Goal: Navigation & Orientation: Understand site structure

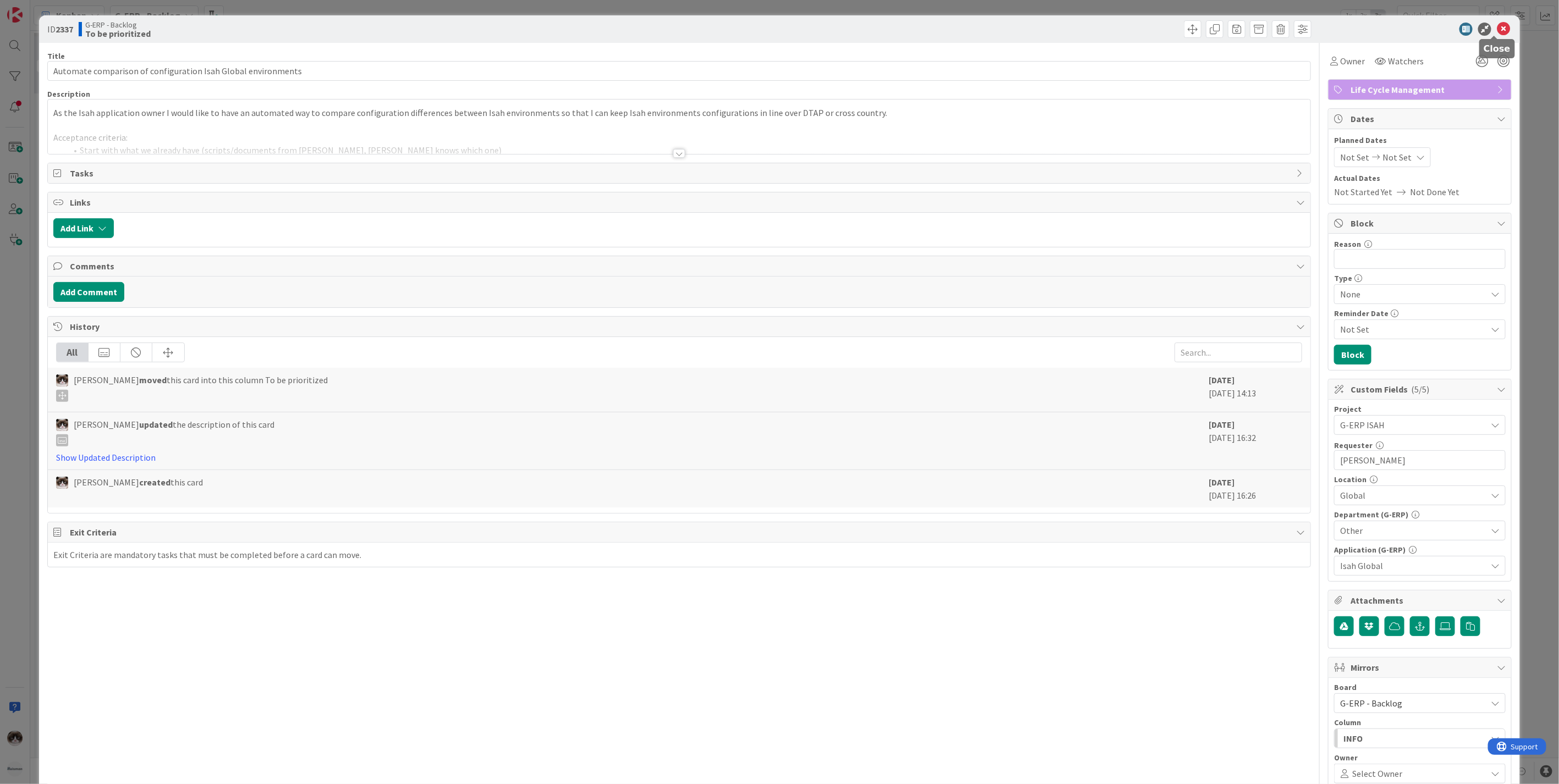
click at [1495, 21] on div "ID 2337 G-ERP - Backlog To be prioritized" at bounding box center [780, 28] width 1481 height 27
click at [1497, 23] on icon at bounding box center [1503, 29] width 13 height 13
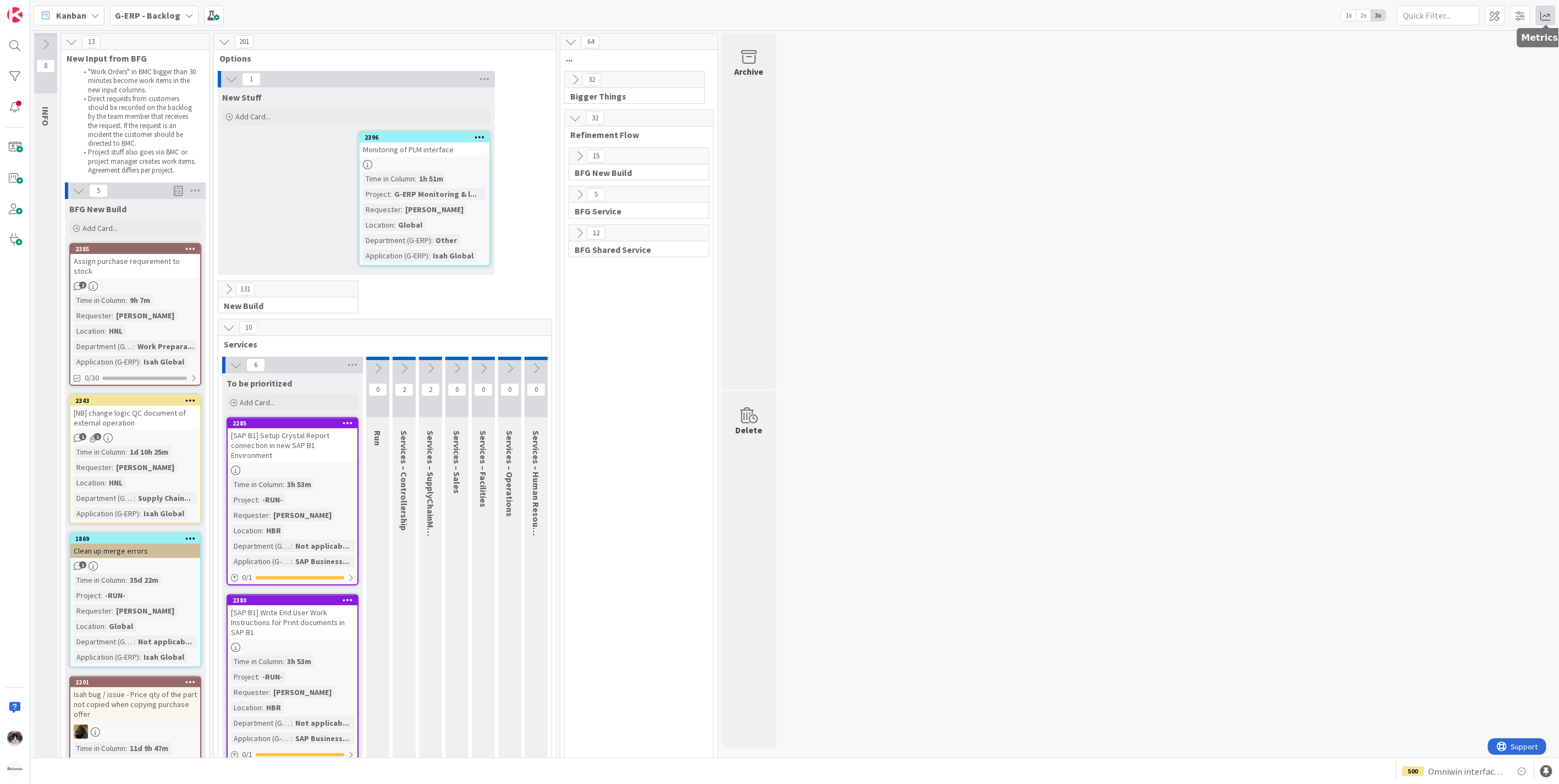
click at [1541, 13] on span at bounding box center [1546, 15] width 20 height 20
click at [1459, 202] on div "Throughput 1/month" at bounding box center [1478, 196] width 154 height 20
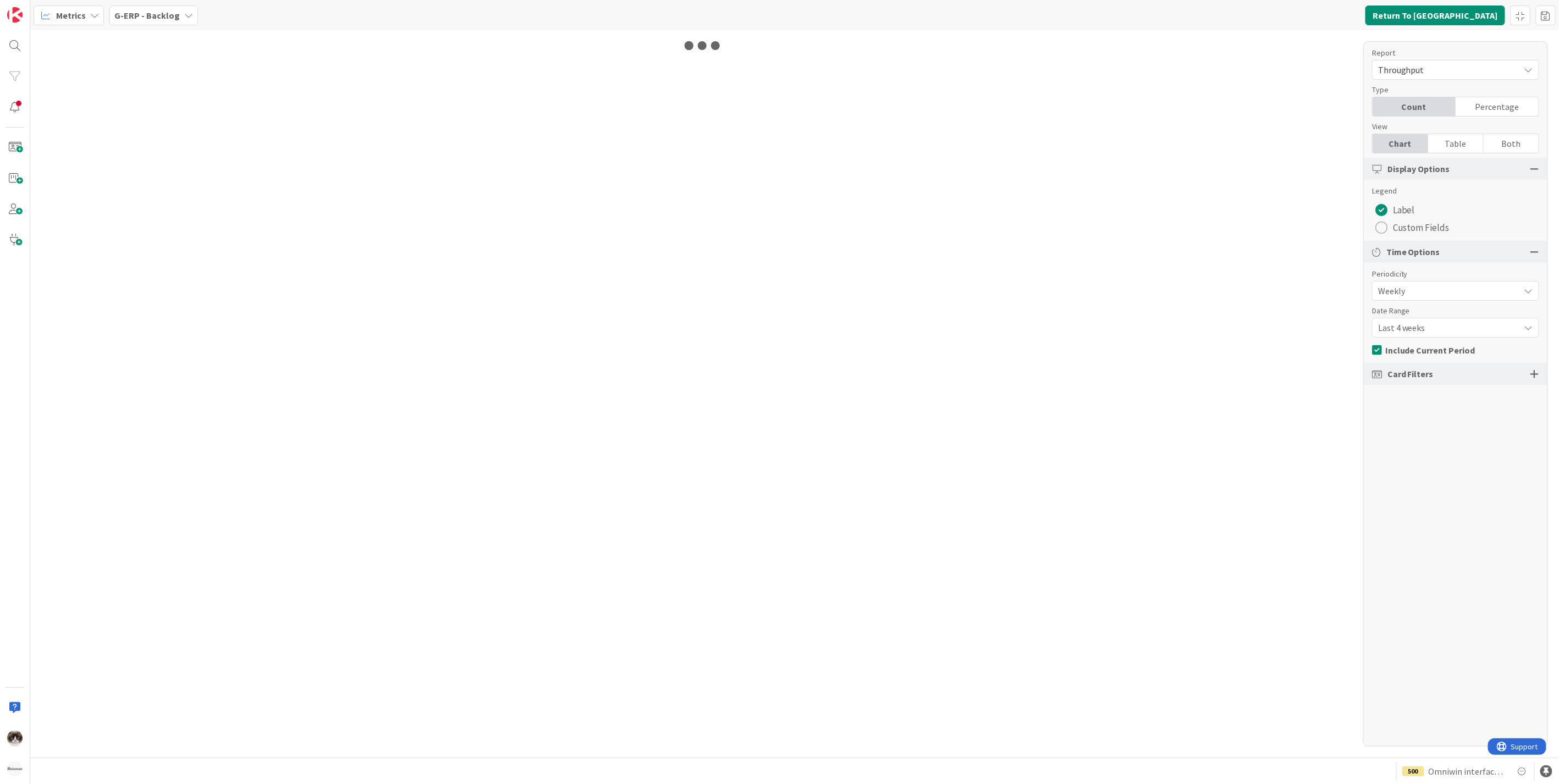
click at [139, 15] on b "G-ERP - Backlog" at bounding box center [147, 15] width 65 height 11
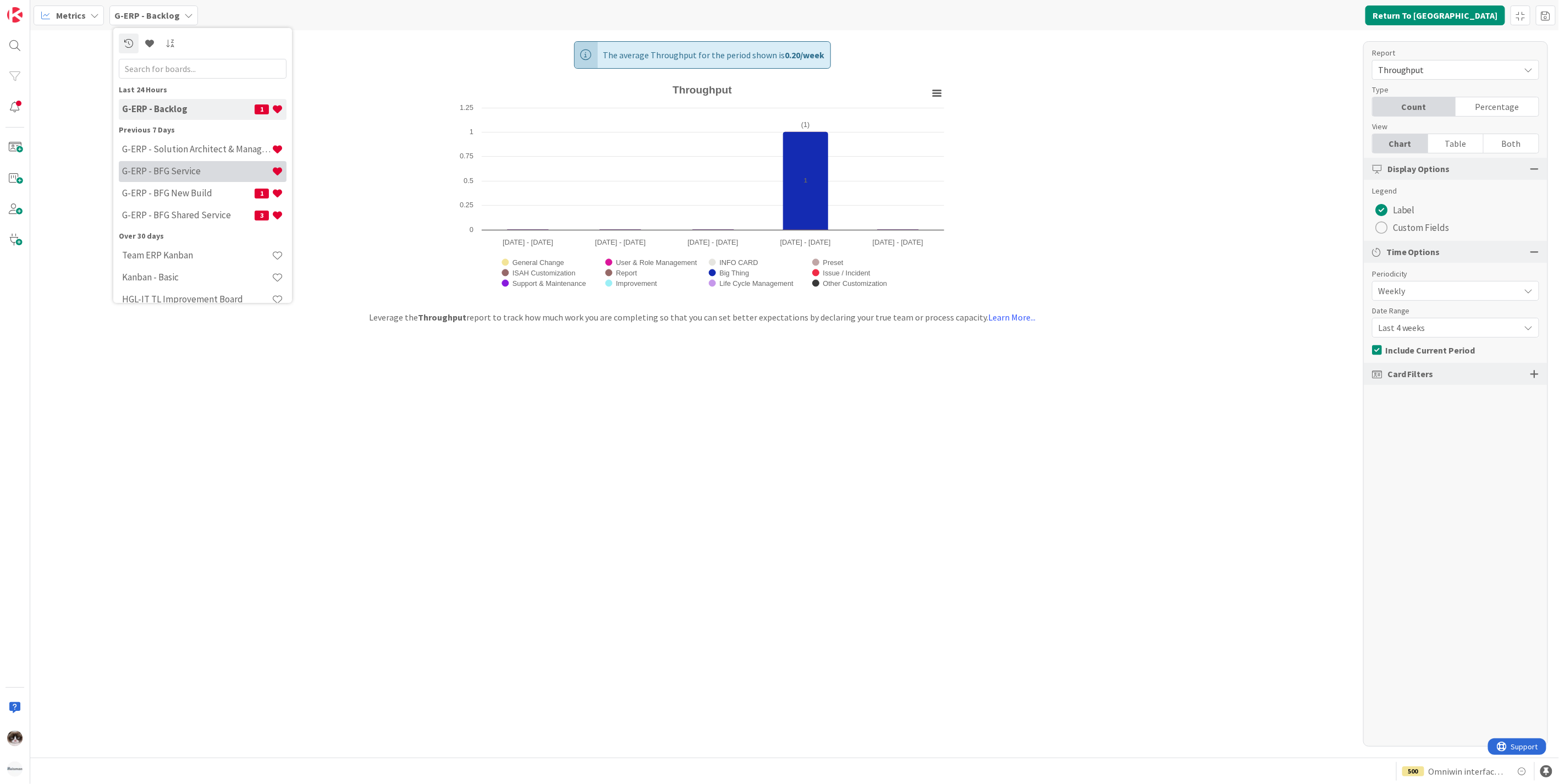
click at [189, 176] on h4 "G-ERP - BFG Service" at bounding box center [197, 171] width 149 height 11
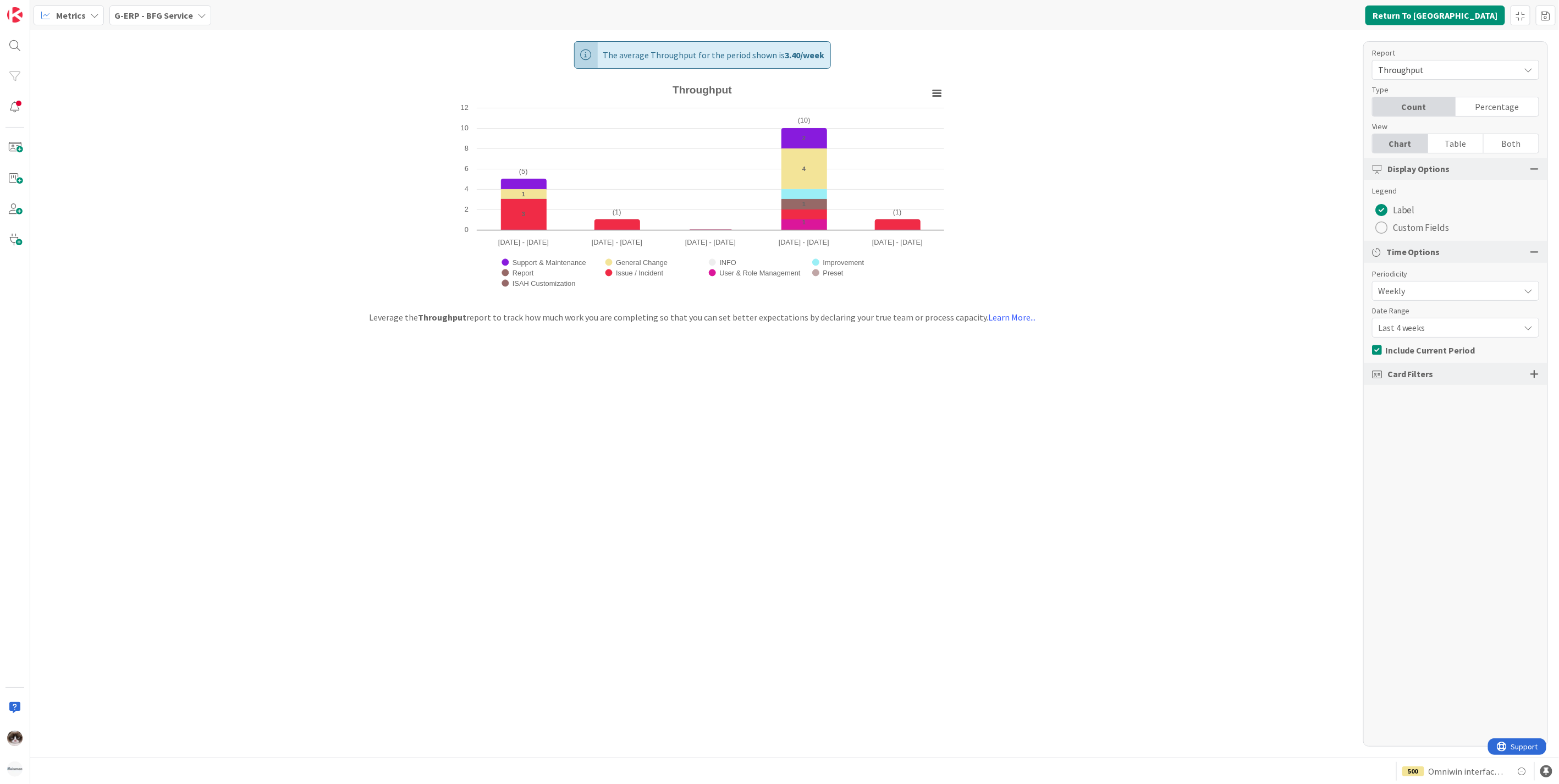
click at [166, 18] on b "G-ERP - BFG Service" at bounding box center [154, 15] width 79 height 11
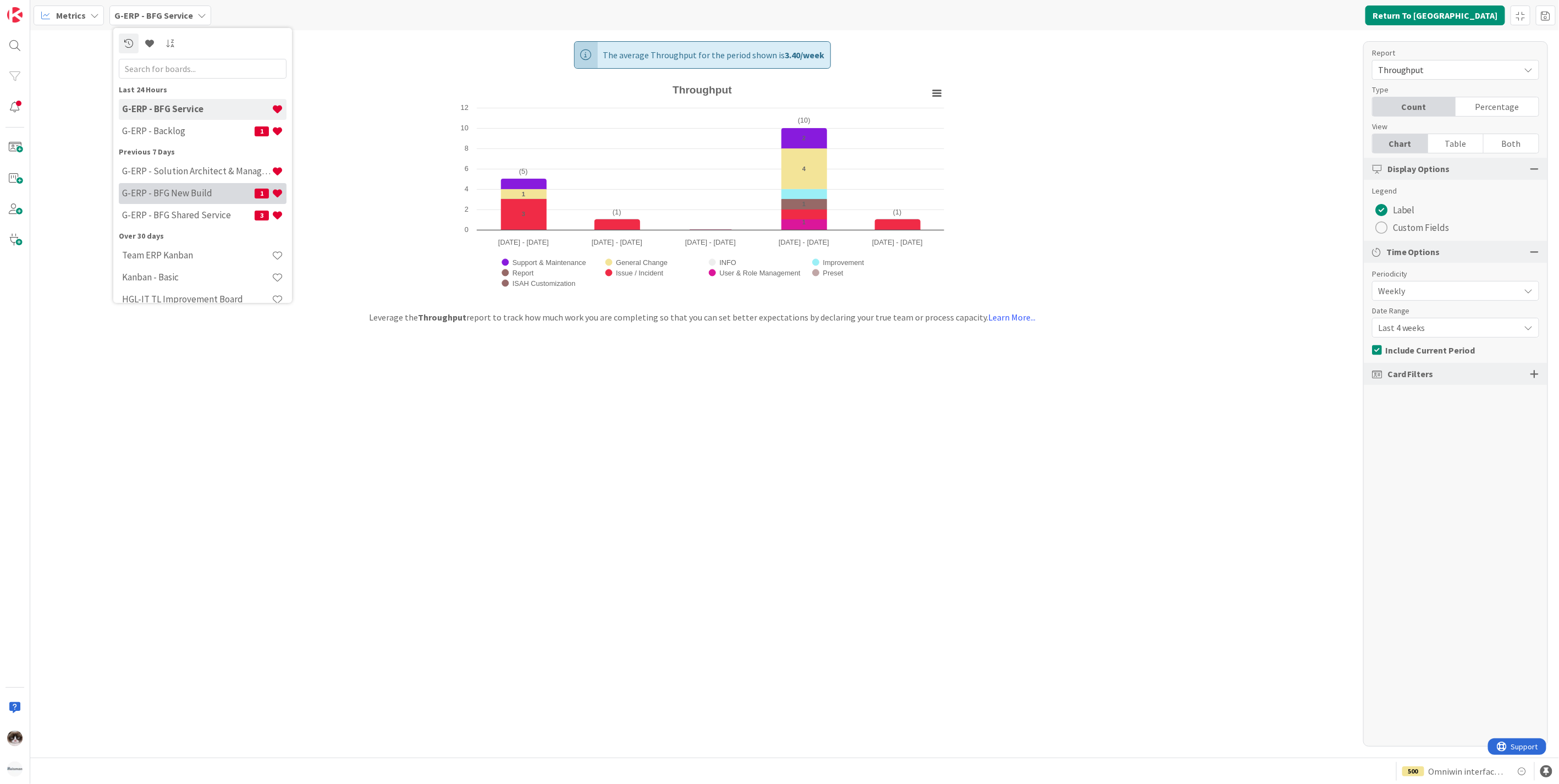
click at [180, 189] on h4 "G-ERP - BFG New Build" at bounding box center [188, 193] width 133 height 11
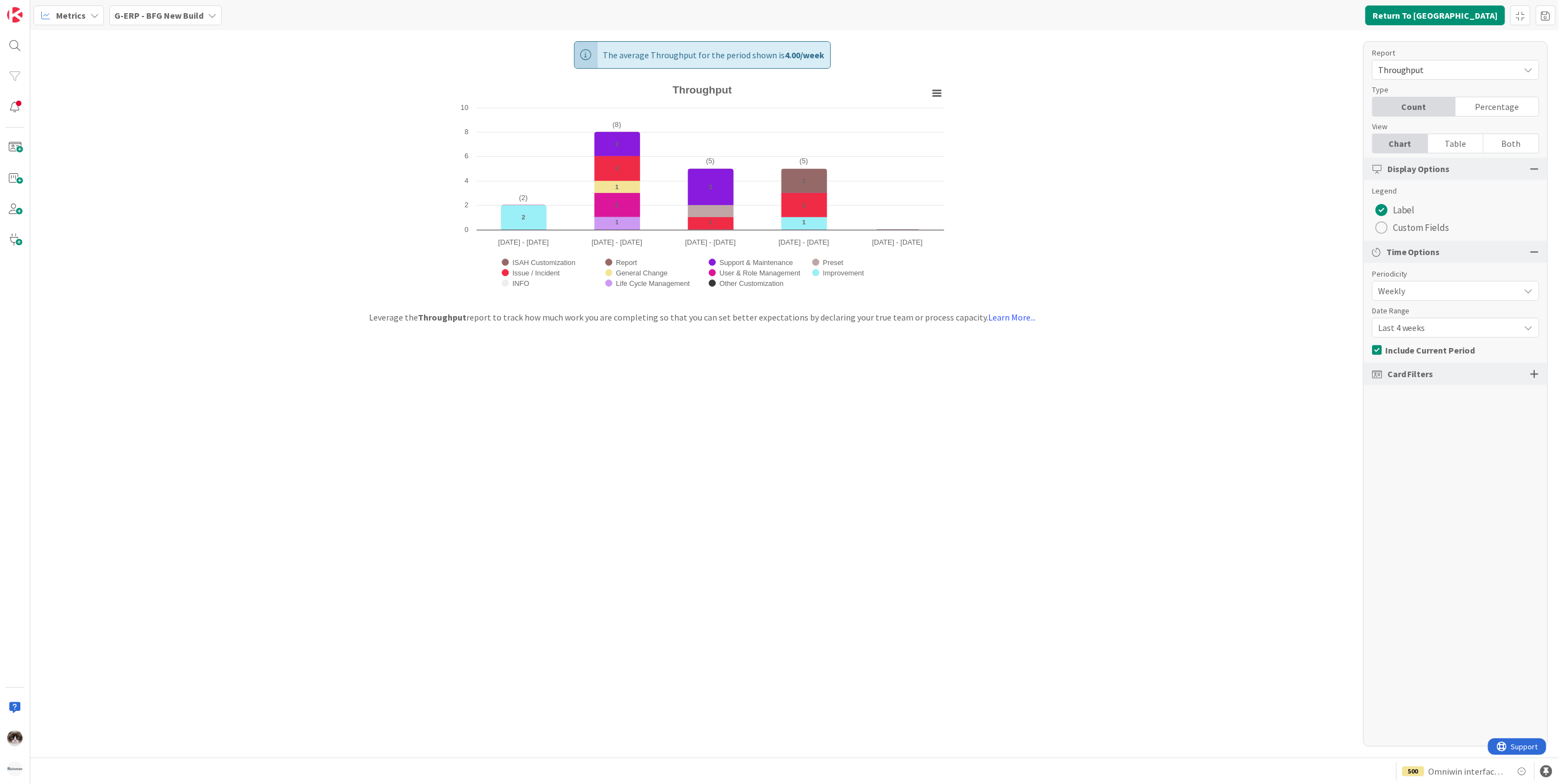
click at [173, 18] on b "G-ERP - BFG New Build" at bounding box center [159, 15] width 89 height 11
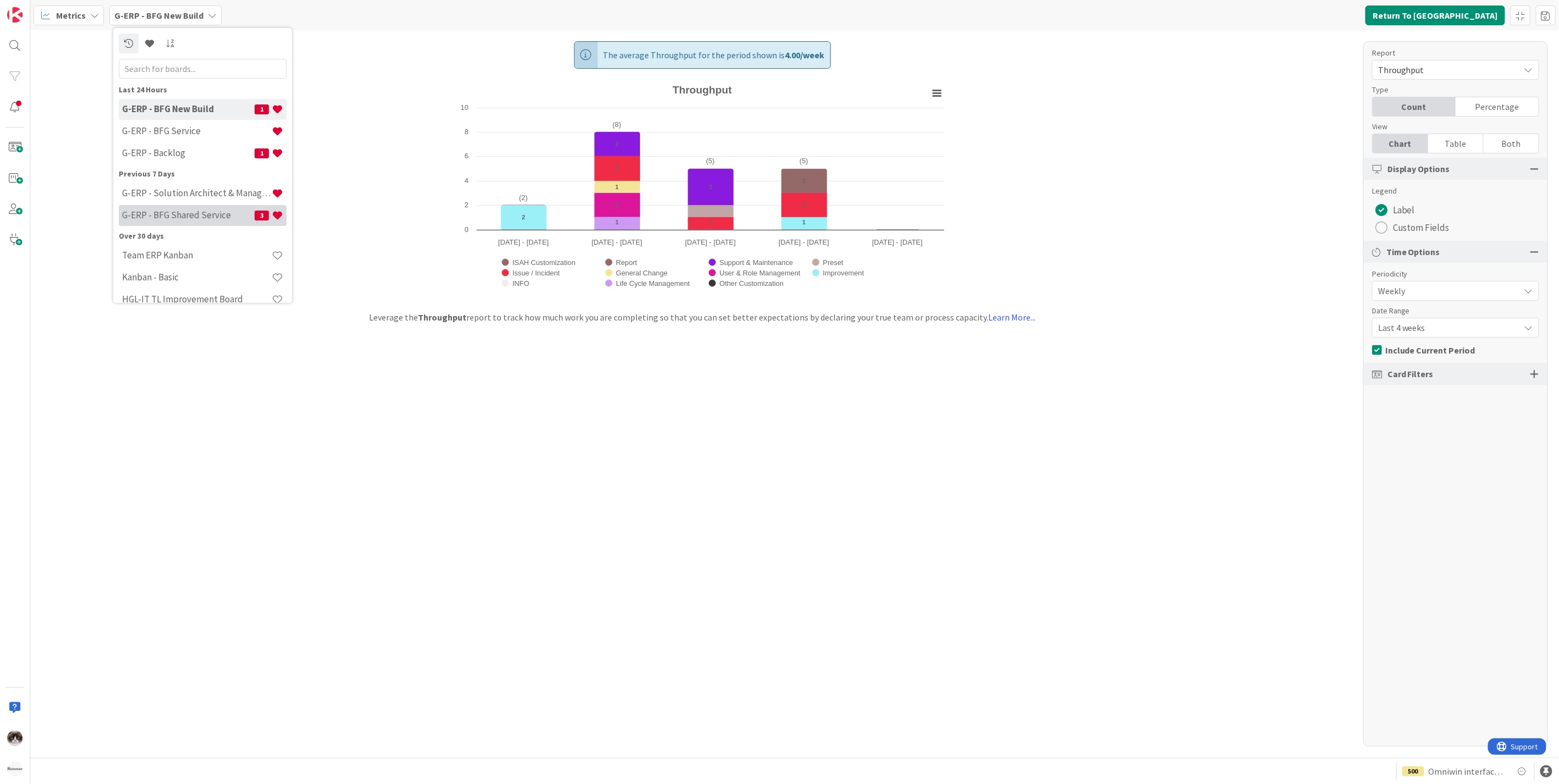
click at [217, 215] on h4 "G-ERP - BFG Shared Service" at bounding box center [188, 215] width 133 height 11
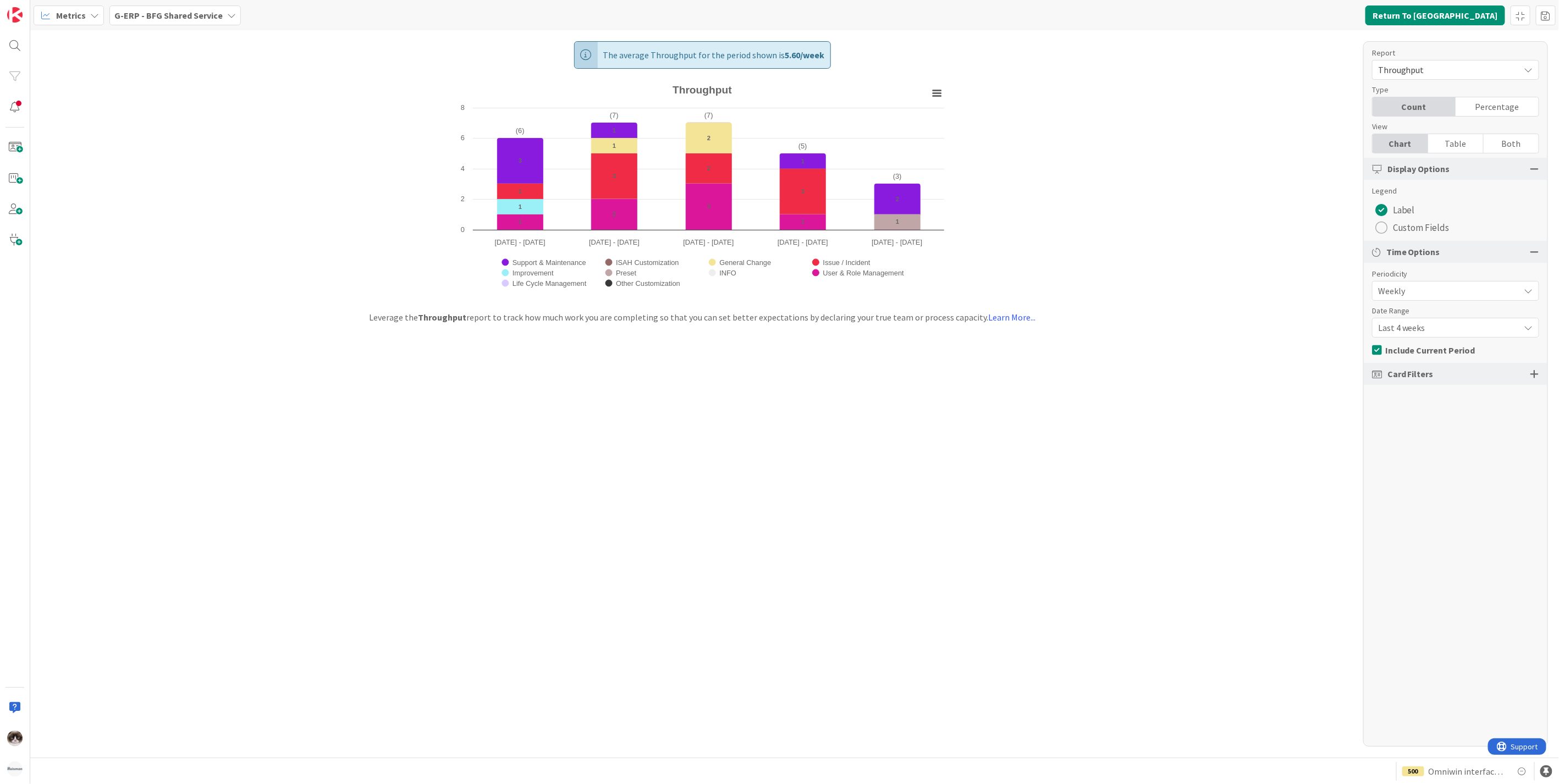
click at [204, 15] on b "G-ERP - BFG Shared Service" at bounding box center [168, 15] width 108 height 11
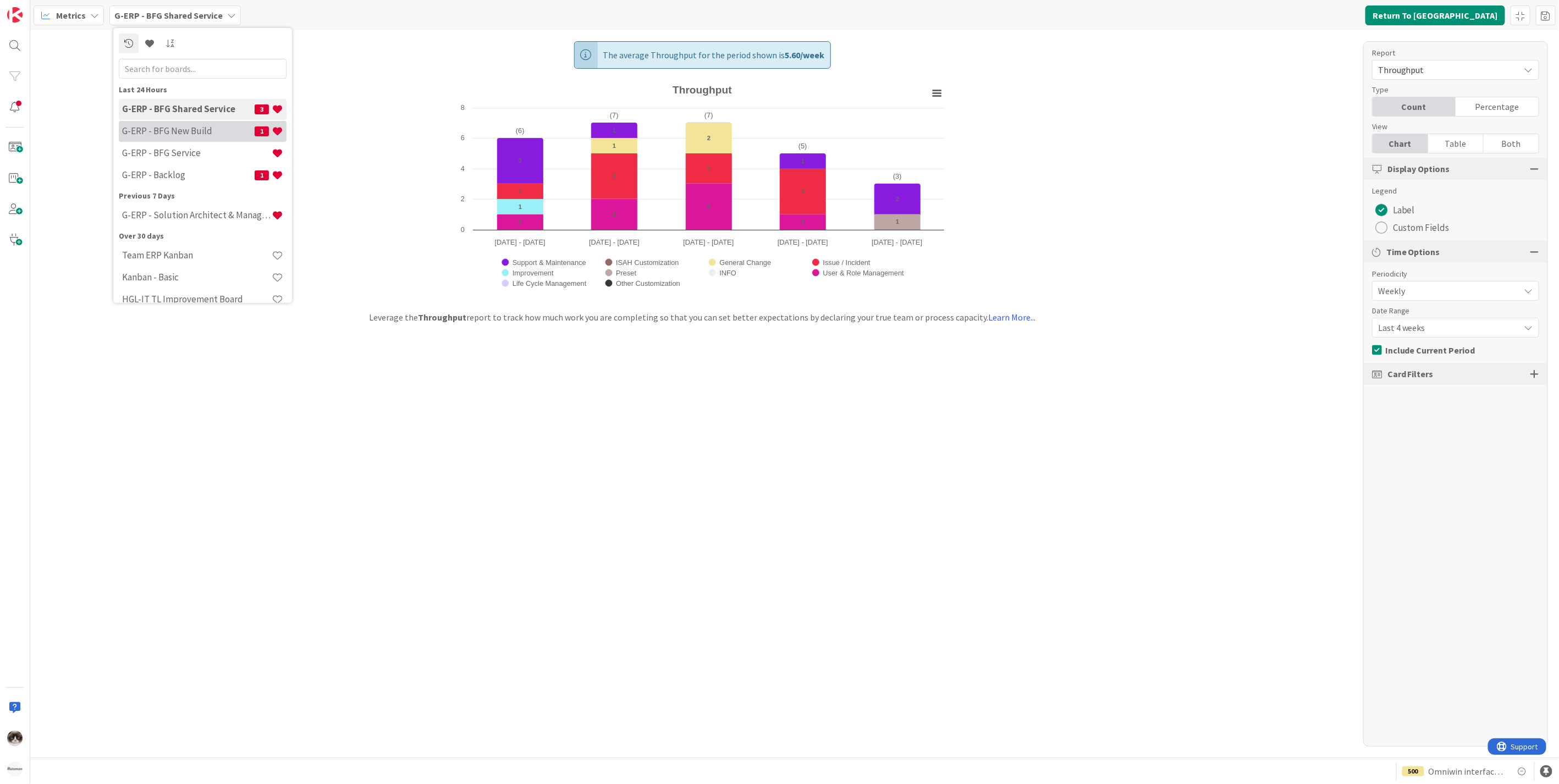
click at [205, 131] on h4 "G-ERP - BFG New Build" at bounding box center [188, 131] width 133 height 11
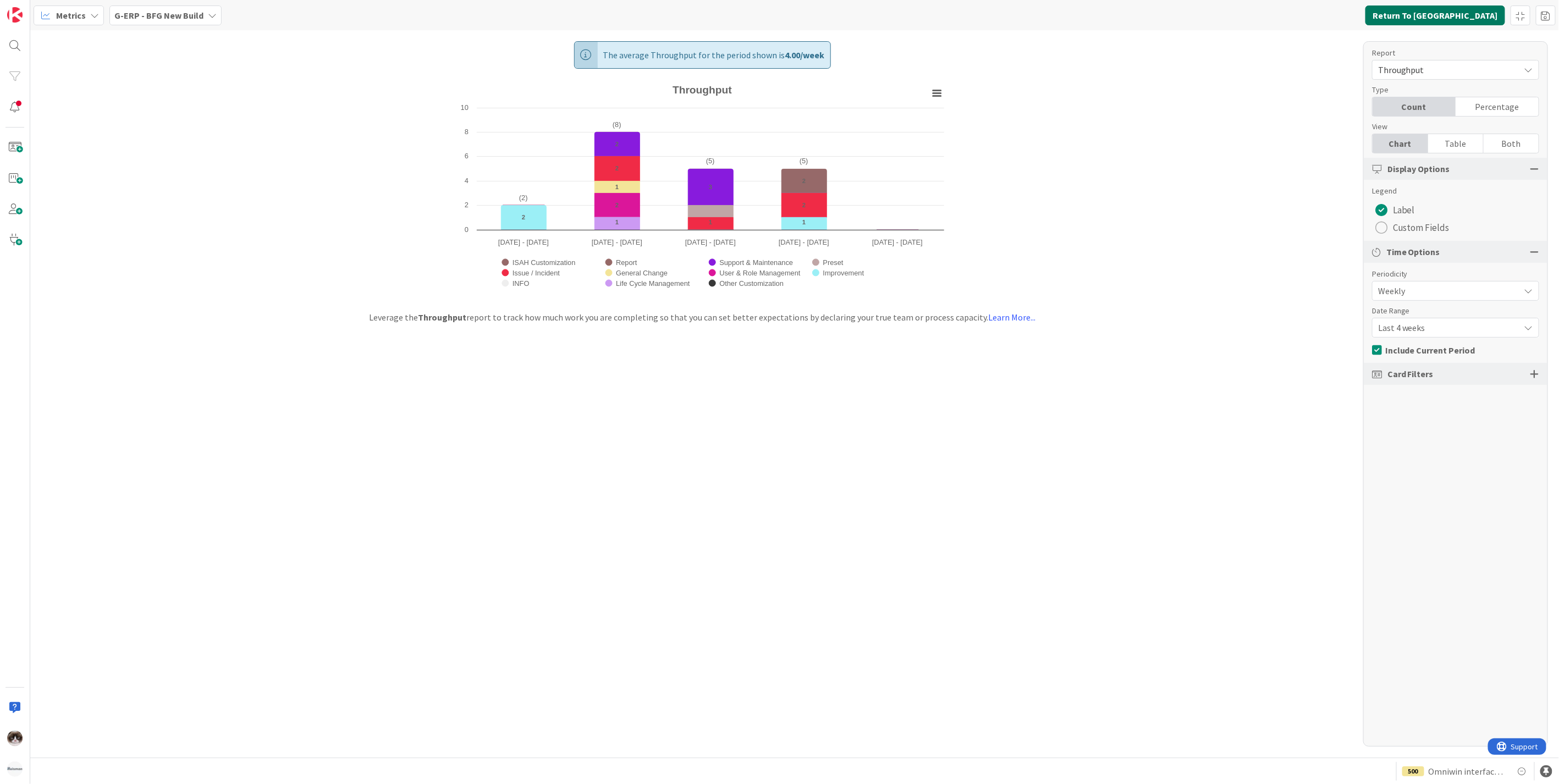
click at [1448, 13] on button "Return To [GEOGRAPHIC_DATA]" at bounding box center [1435, 15] width 140 height 20
